Goal: Find specific page/section: Find specific page/section

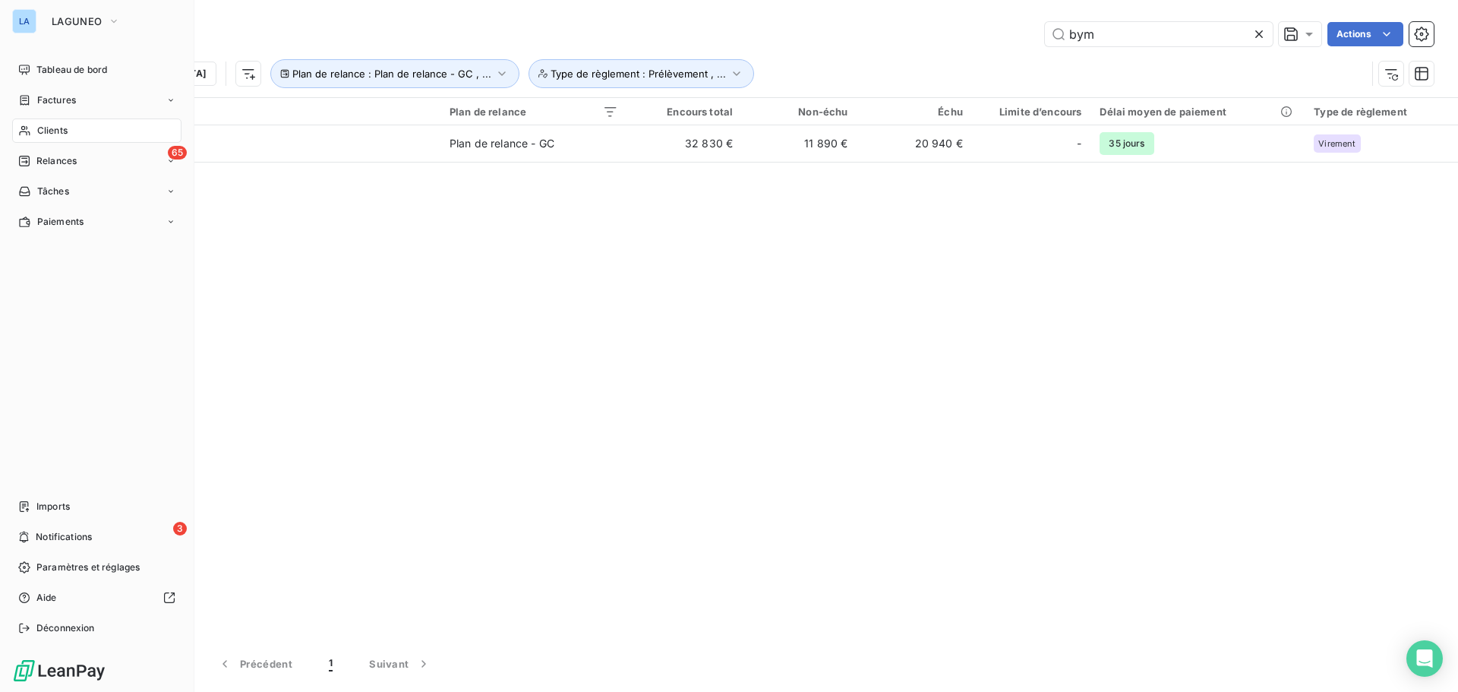
drag, startPoint x: 49, startPoint y: 133, endPoint x: 82, endPoint y: 116, distance: 37.4
click at [49, 132] on span "Clients" at bounding box center [52, 131] width 30 height 14
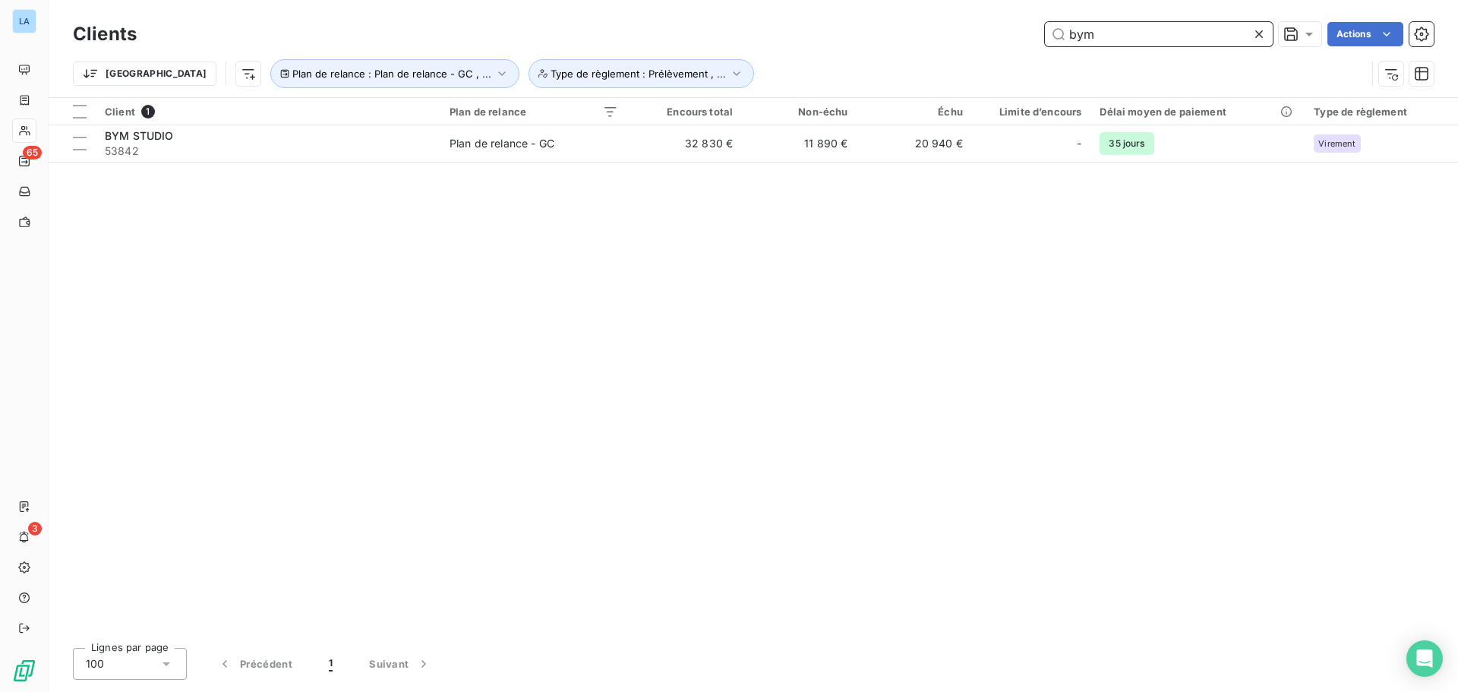
drag, startPoint x: 1100, startPoint y: 36, endPoint x: 981, endPoint y: 52, distance: 120.4
click at [981, 52] on div "Clients bym Actions Trier Plan de relance : Plan de relance - GC , ... Type de …" at bounding box center [753, 57] width 1361 height 79
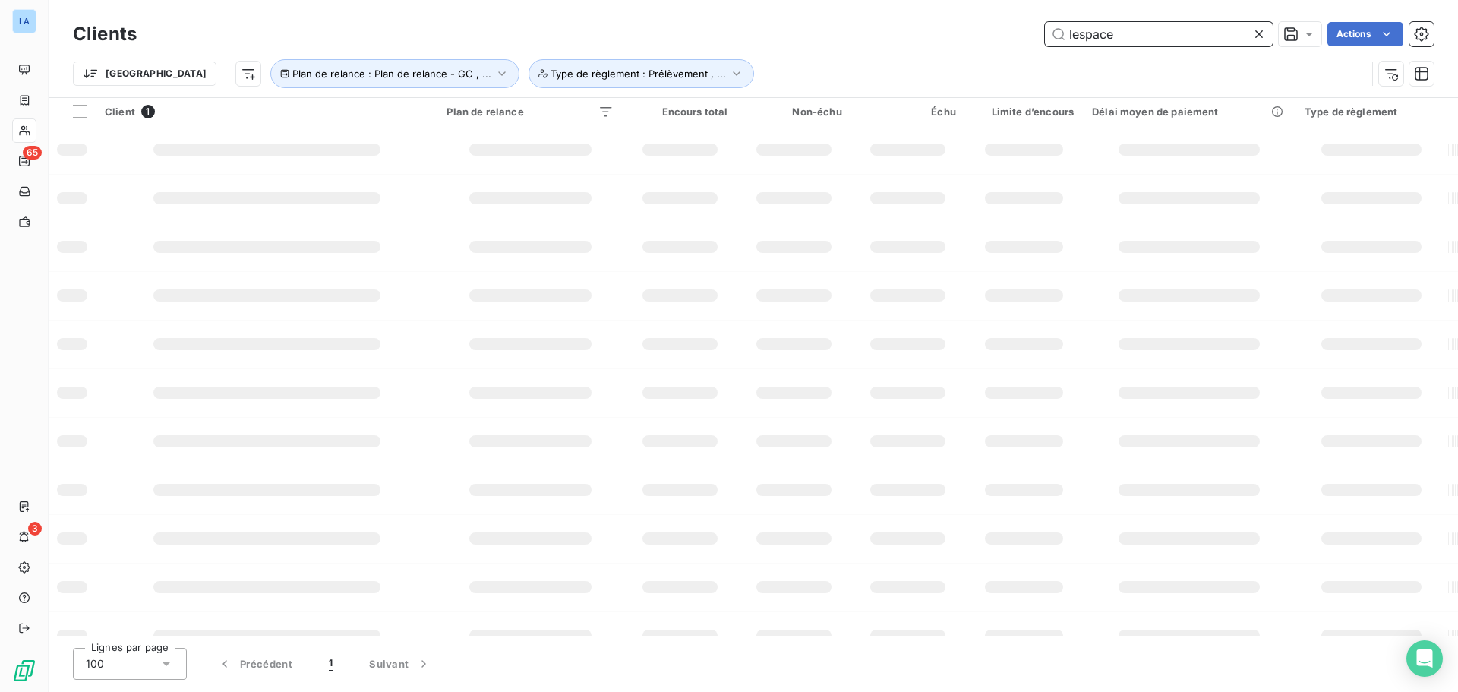
type input "lespace"
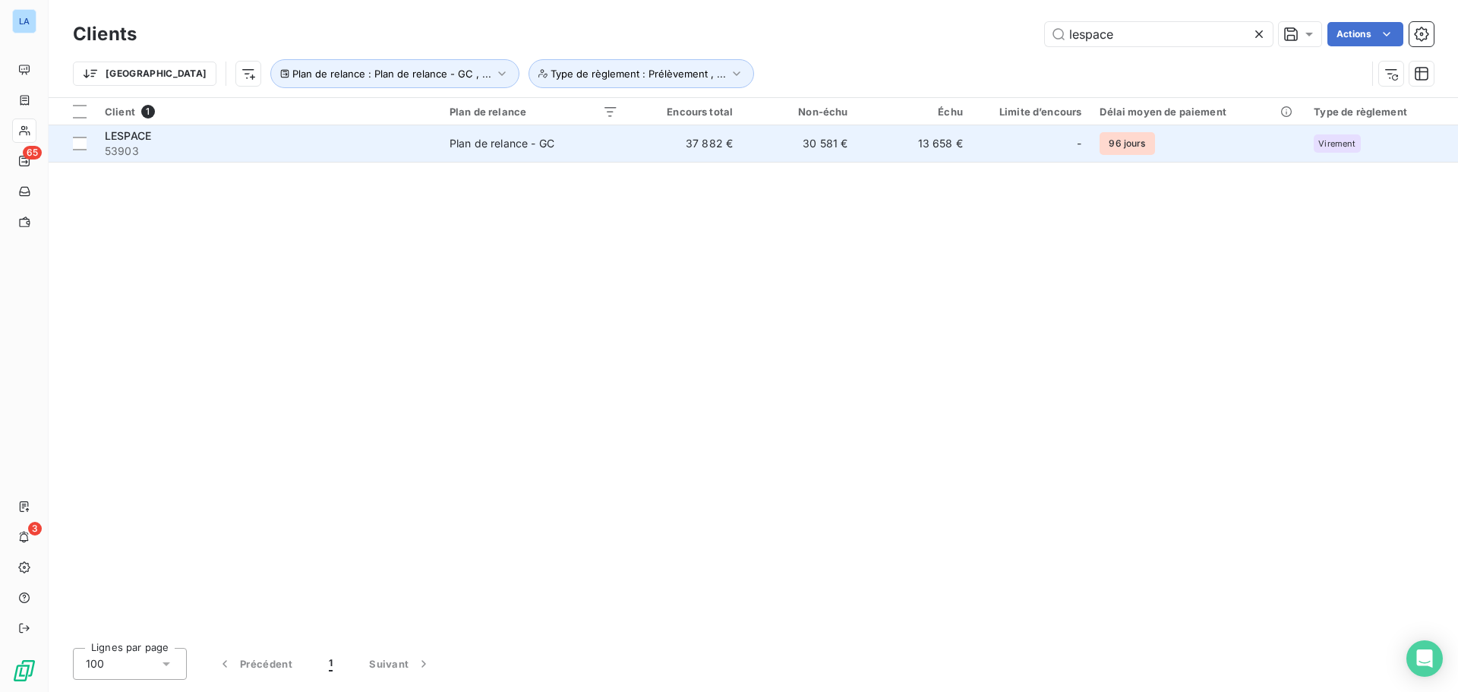
click at [351, 144] on span "53903" at bounding box center [268, 151] width 327 height 15
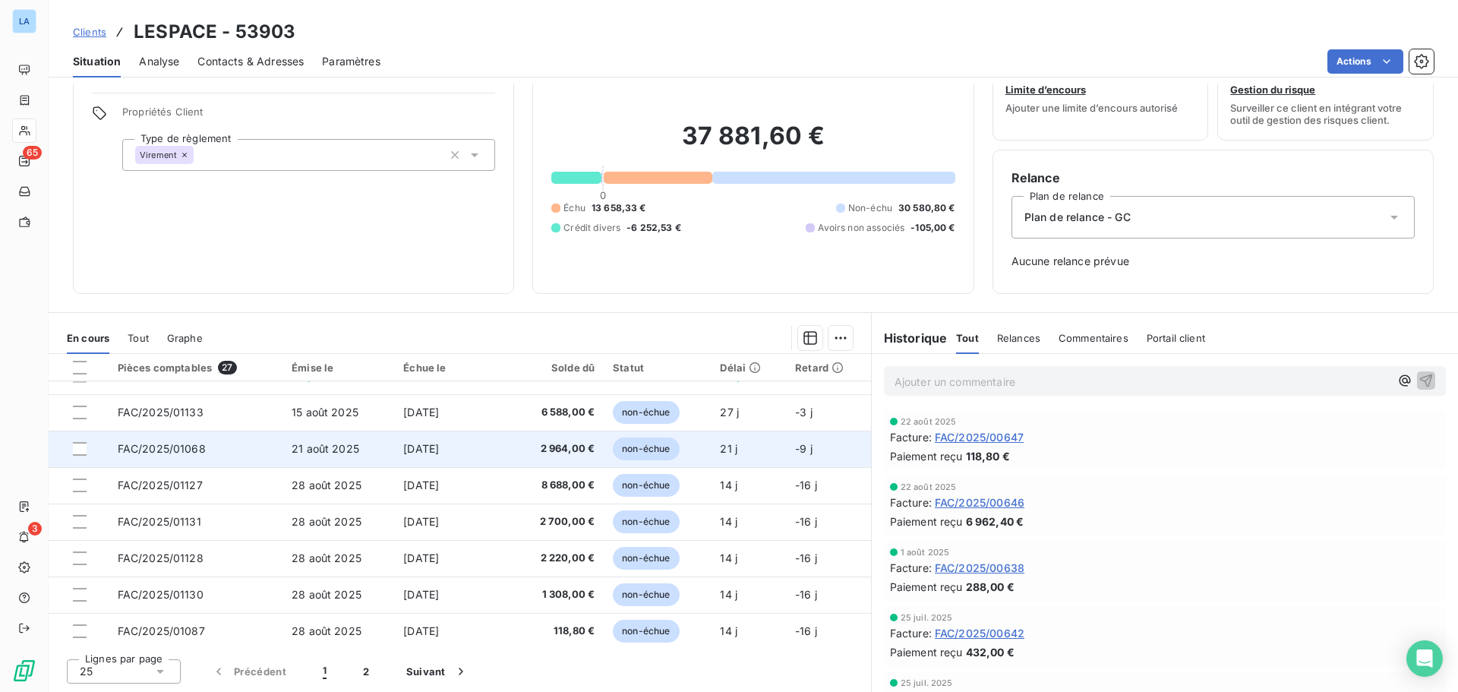
scroll to position [608, 0]
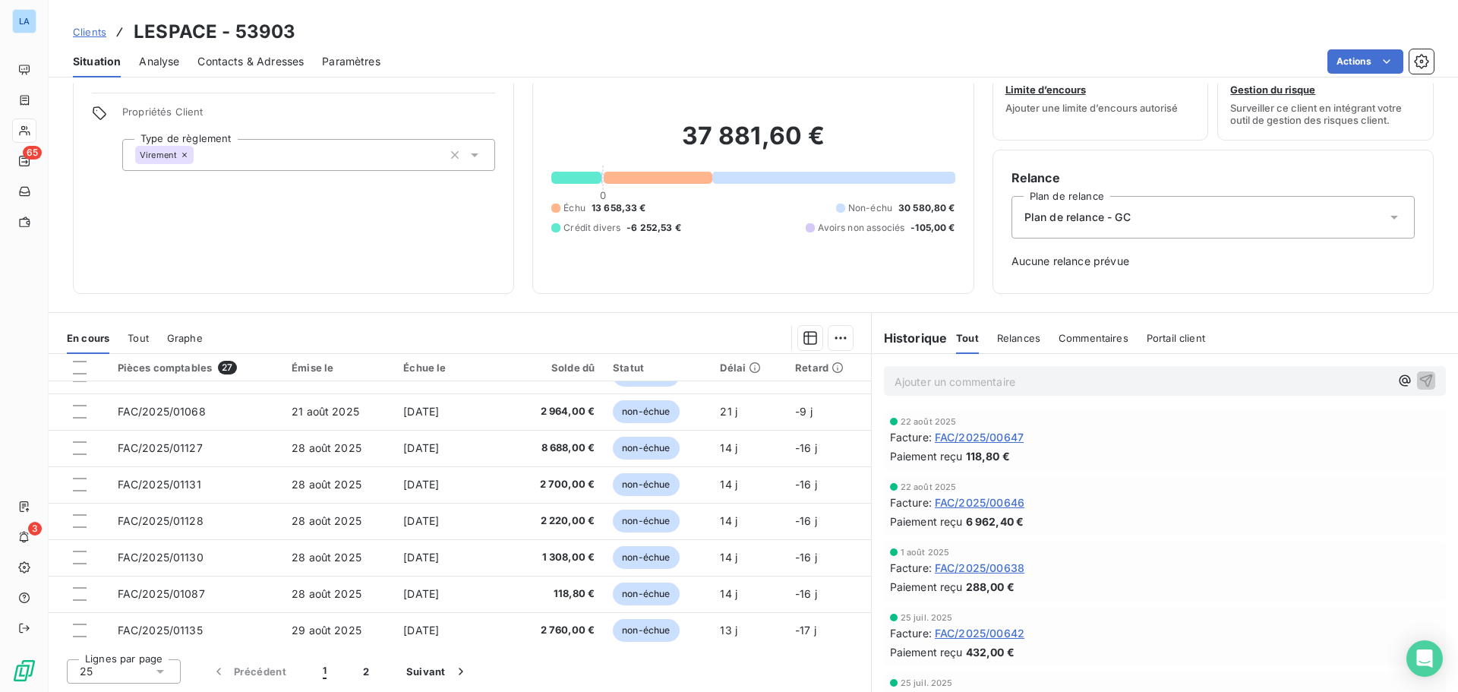
click at [75, 27] on span "Clients" at bounding box center [89, 32] width 33 height 12
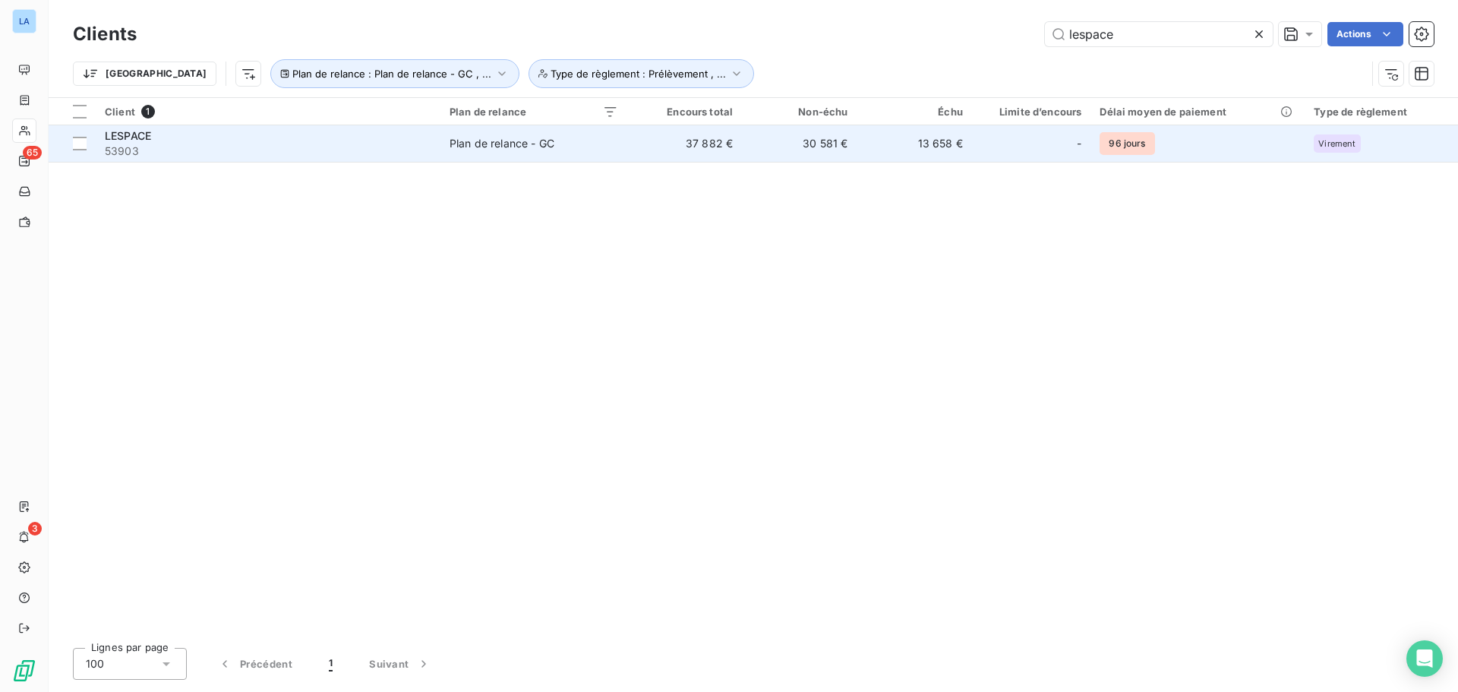
click at [132, 131] on span "LESPACE" at bounding box center [128, 135] width 46 height 13
